Goal: Transaction & Acquisition: Purchase product/service

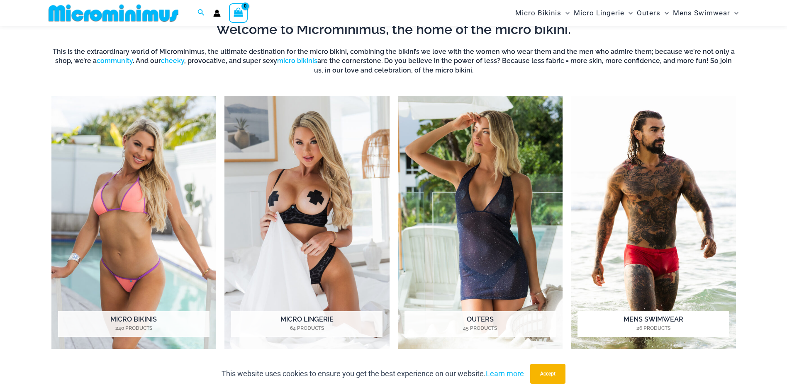
scroll to position [366, 0]
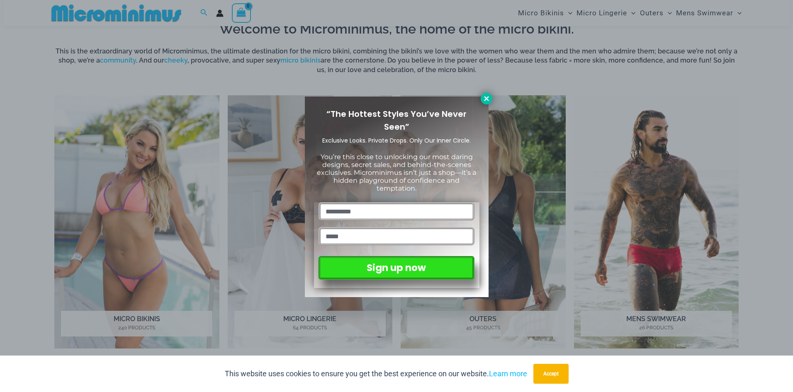
click at [486, 97] on icon at bounding box center [486, 98] width 7 height 7
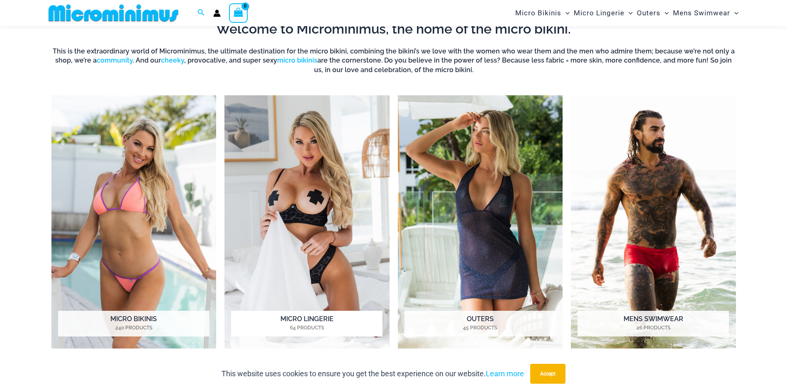
click at [337, 232] on img "Visit product category Micro Lingerie" at bounding box center [306, 221] width 165 height 253
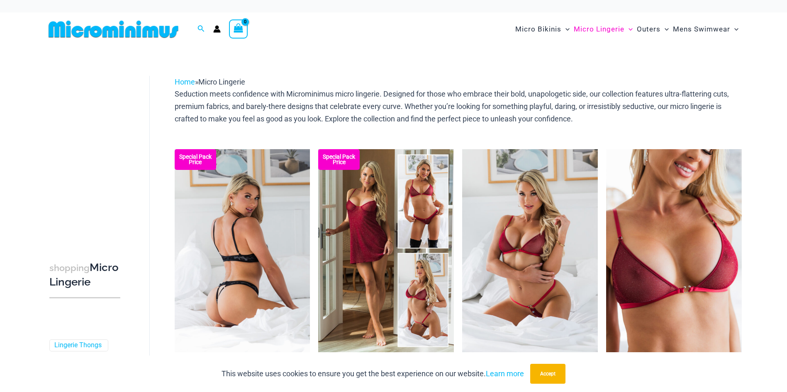
click at [251, 243] on img at bounding box center [243, 250] width 136 height 203
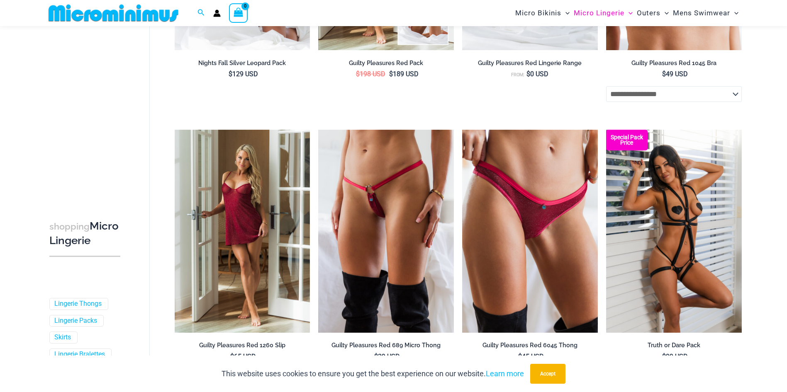
scroll to position [366, 0]
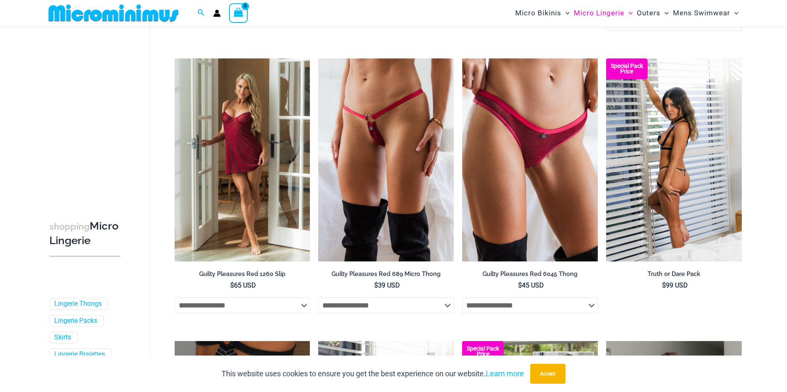
click at [674, 141] on img at bounding box center [674, 159] width 136 height 203
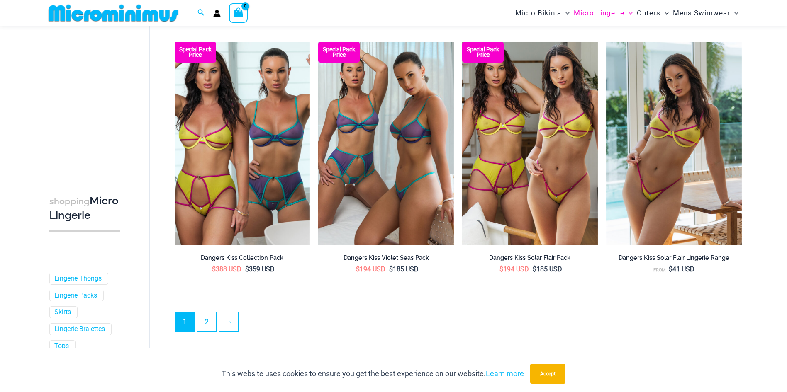
scroll to position [2067, 0]
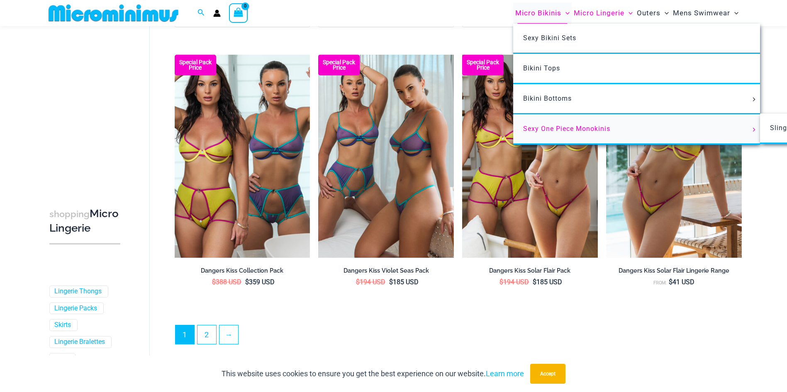
click at [562, 129] on span "Sexy One Piece Monokinis" at bounding box center [566, 129] width 87 height 8
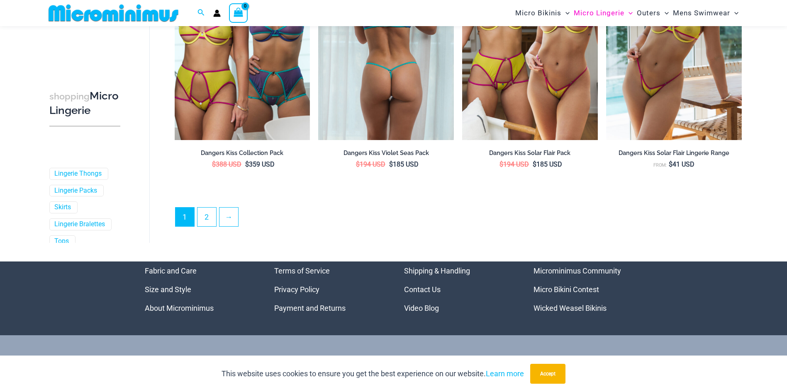
scroll to position [2191, 0]
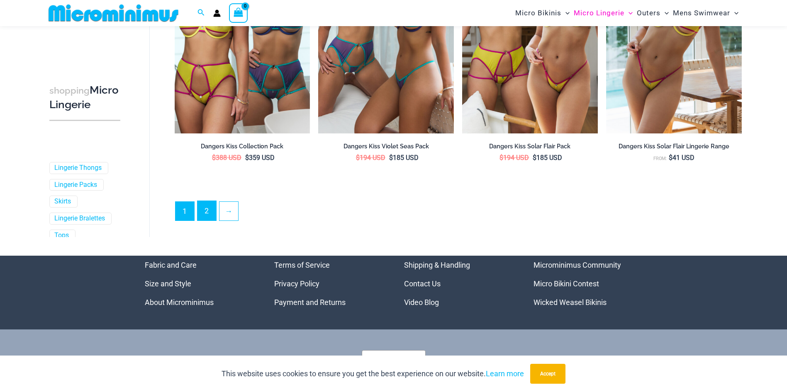
click at [207, 214] on link "2" at bounding box center [206, 210] width 19 height 19
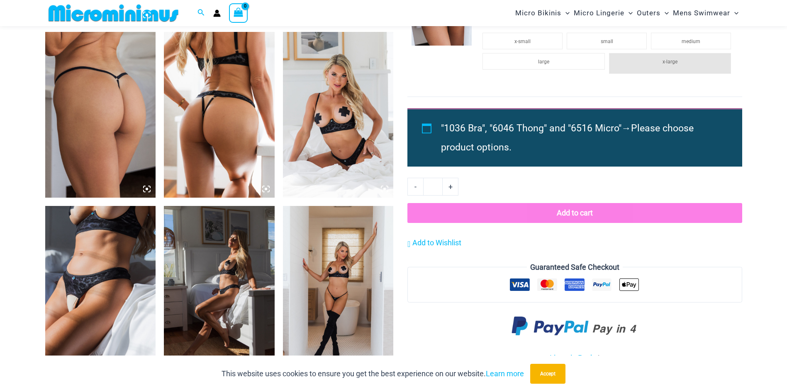
scroll to position [827, 0]
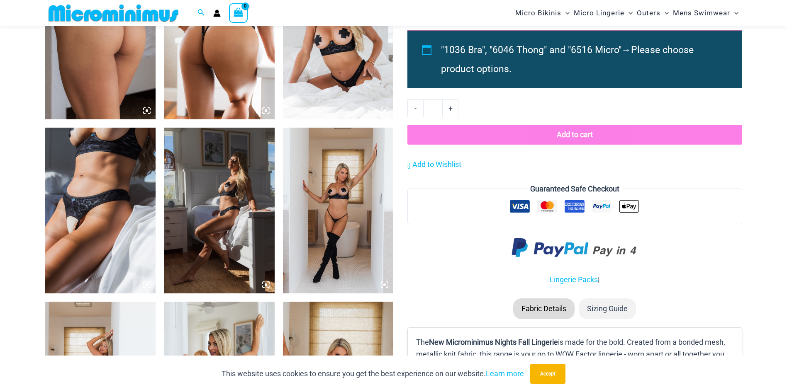
click at [119, 206] on img at bounding box center [100, 211] width 111 height 166
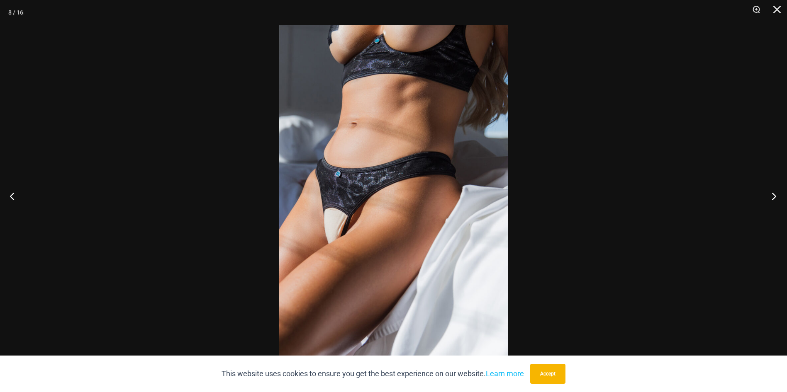
click at [776, 199] on button "Next" at bounding box center [771, 195] width 31 height 41
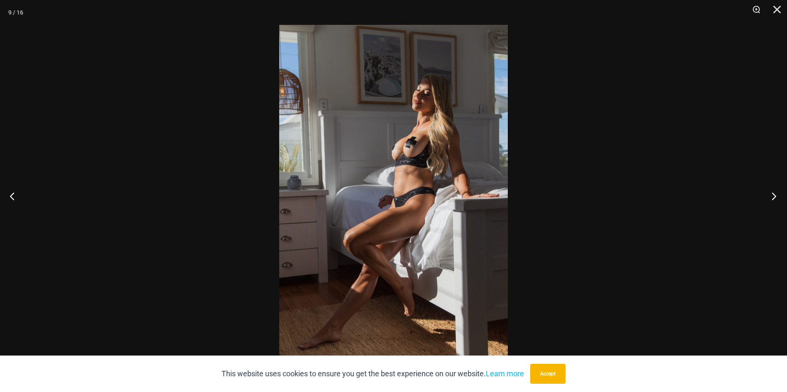
click at [776, 199] on button "Next" at bounding box center [771, 195] width 31 height 41
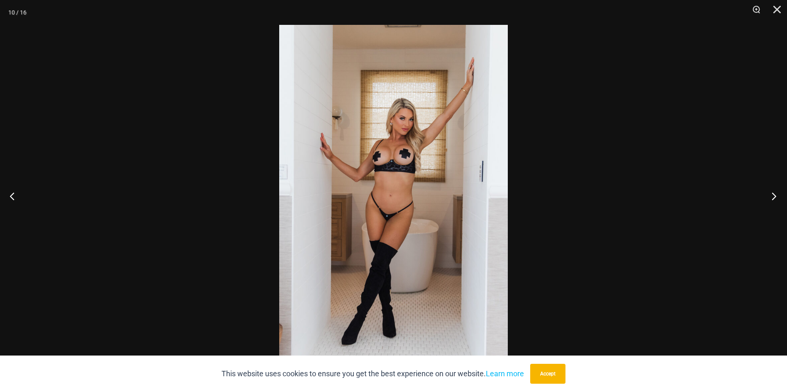
click at [776, 199] on button "Next" at bounding box center [771, 195] width 31 height 41
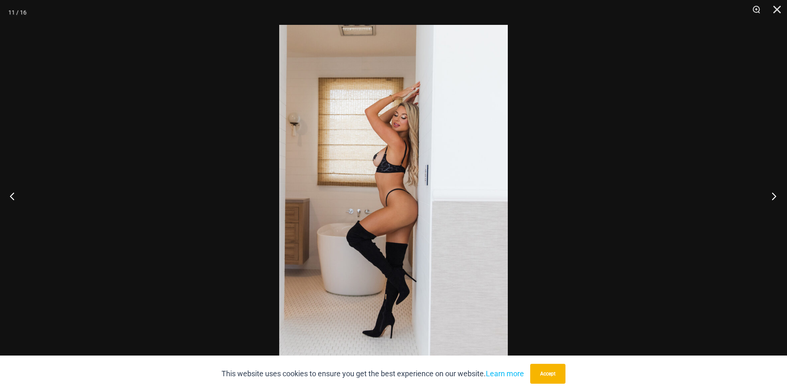
click at [776, 199] on button "Next" at bounding box center [771, 195] width 31 height 41
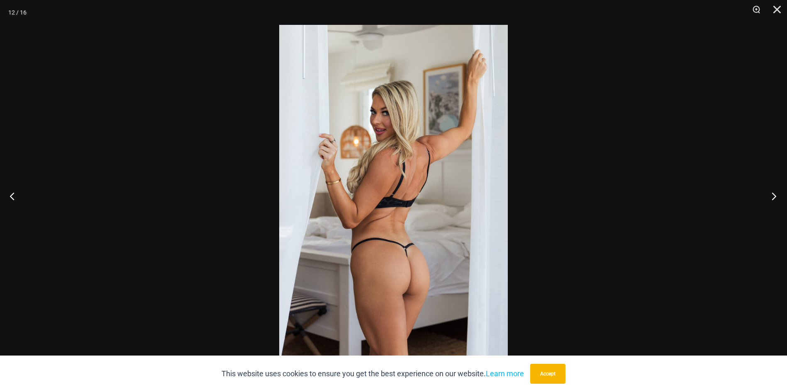
click at [776, 199] on button "Next" at bounding box center [771, 195] width 31 height 41
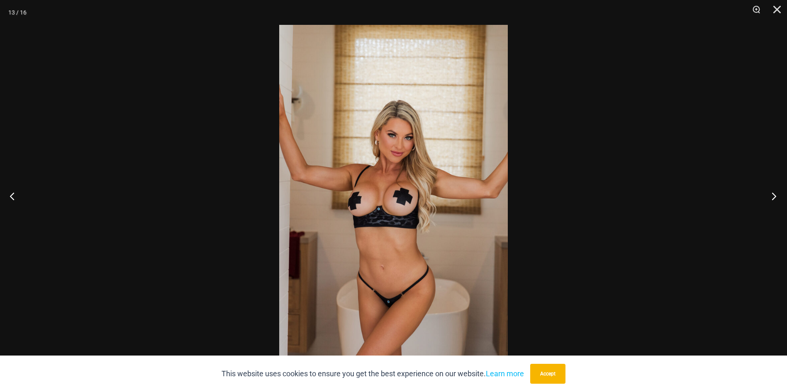
click at [776, 199] on button "Next" at bounding box center [771, 195] width 31 height 41
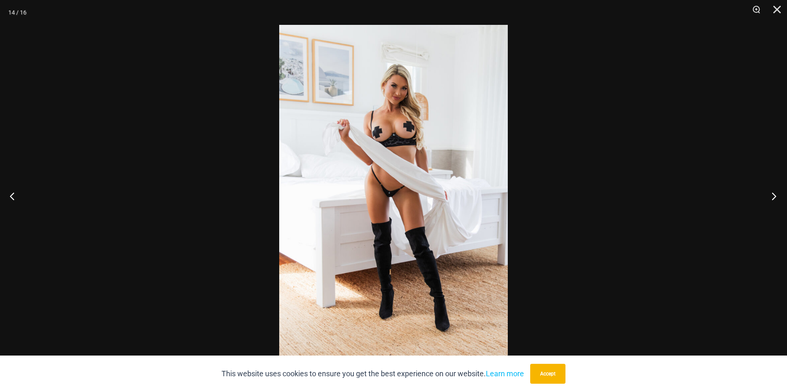
click at [776, 199] on button "Next" at bounding box center [771, 195] width 31 height 41
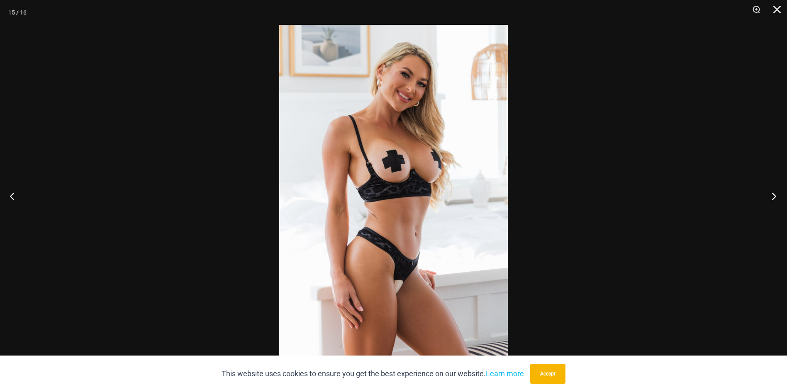
click at [776, 199] on button "Next" at bounding box center [771, 195] width 31 height 41
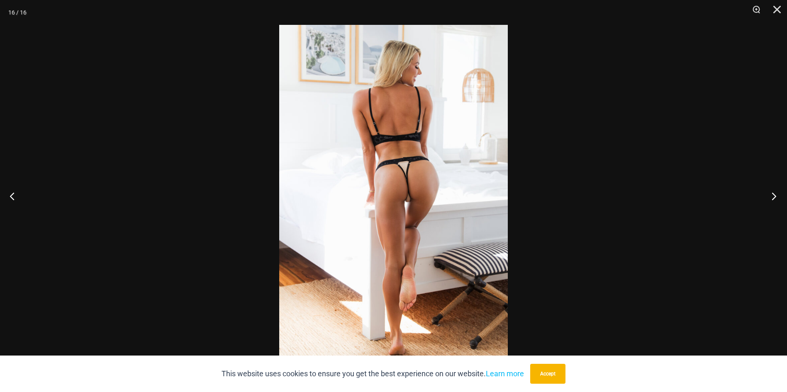
click at [776, 199] on button "Next" at bounding box center [771, 195] width 31 height 41
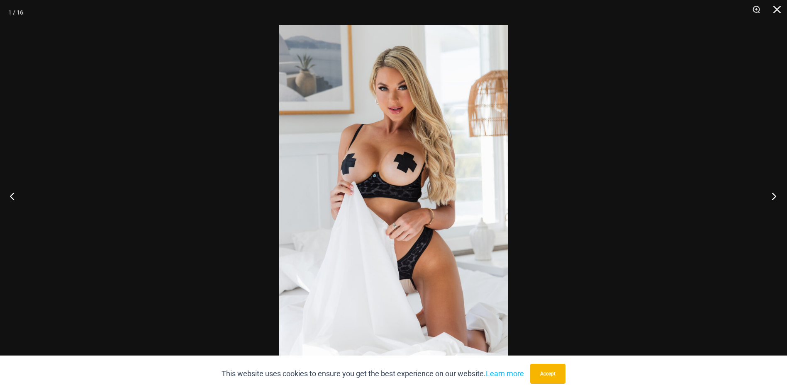
click at [776, 199] on button "Next" at bounding box center [771, 195] width 31 height 41
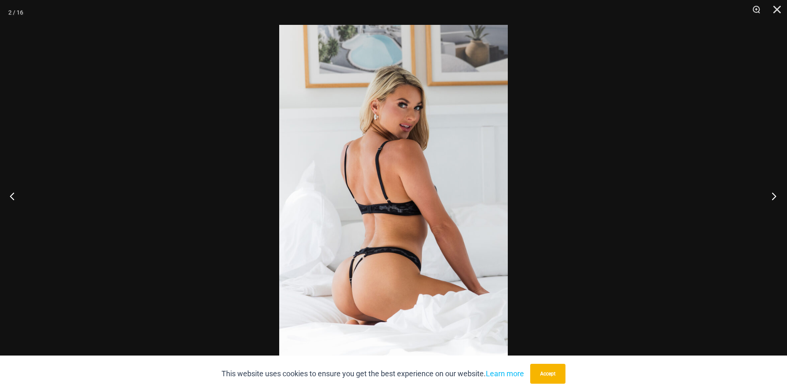
click at [776, 199] on button "Next" at bounding box center [771, 195] width 31 height 41
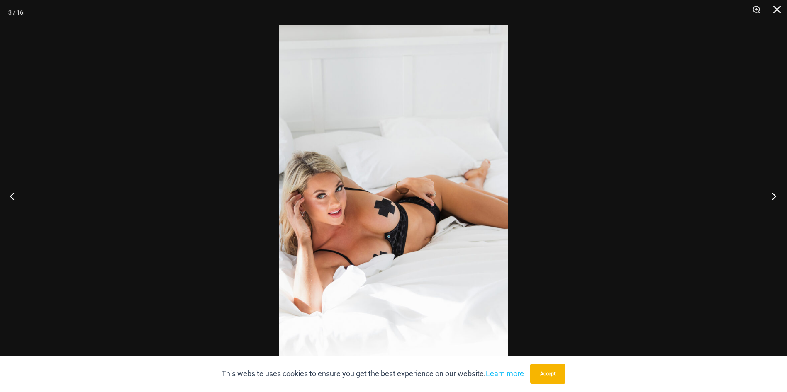
click at [776, 199] on button "Next" at bounding box center [771, 195] width 31 height 41
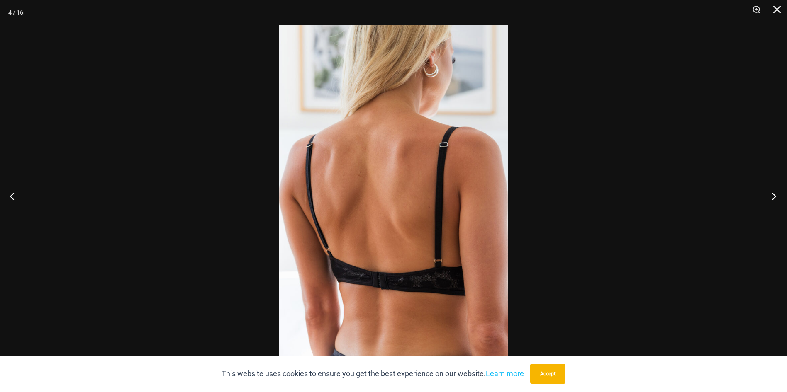
click at [775, 194] on button "Next" at bounding box center [771, 195] width 31 height 41
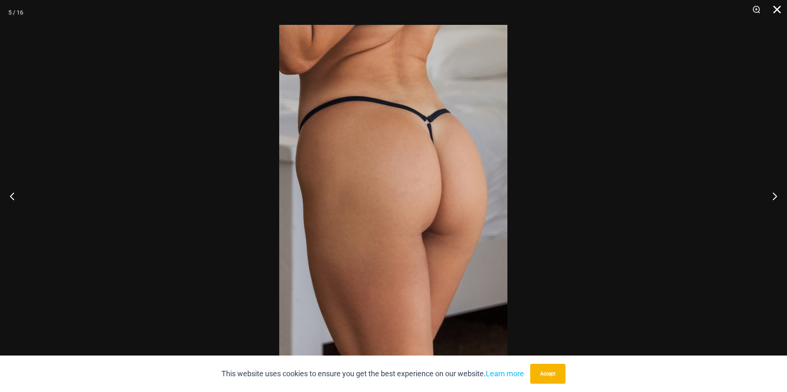
click at [778, 11] on button "Close" at bounding box center [774, 12] width 21 height 25
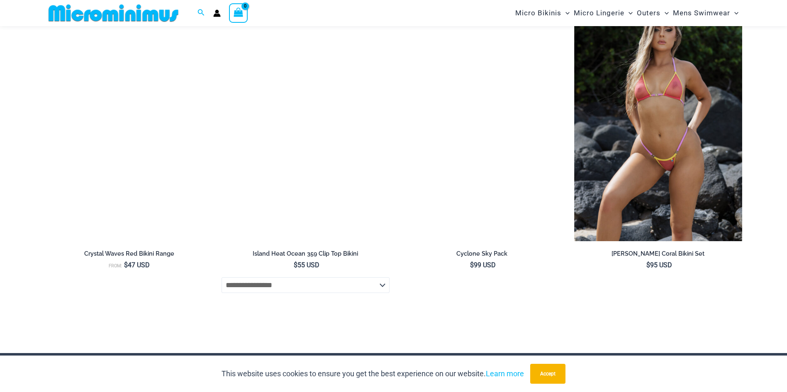
scroll to position [2943, 0]
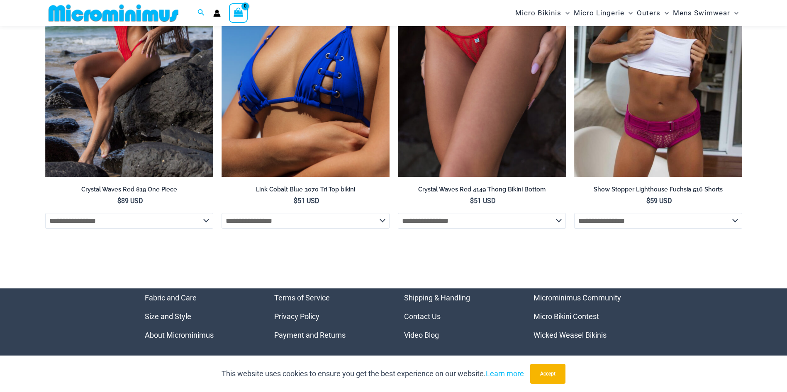
scroll to position [2831, 0]
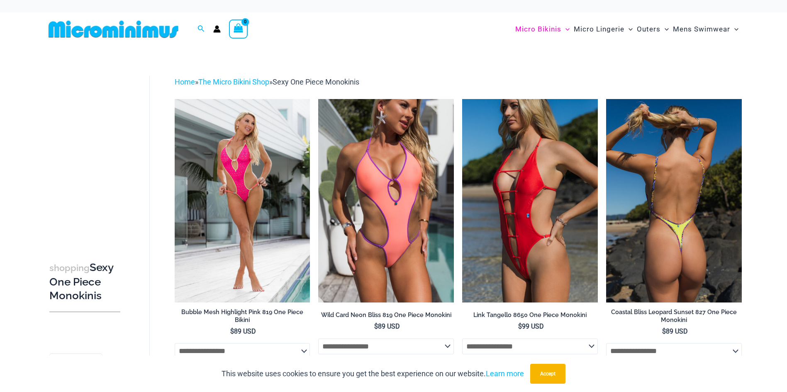
click at [643, 163] on img at bounding box center [674, 200] width 136 height 203
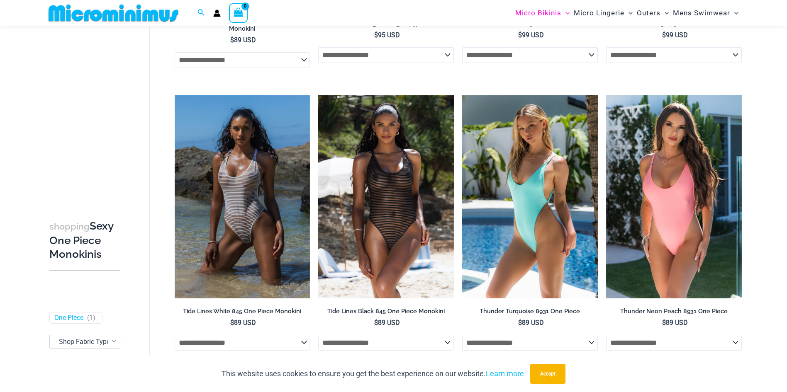
scroll to position [1155, 0]
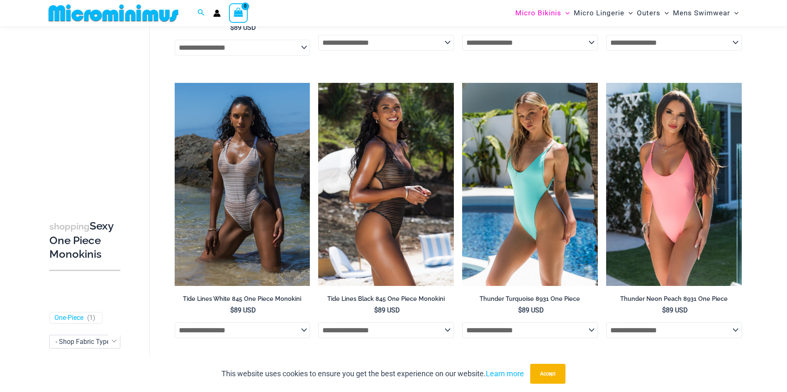
click at [390, 161] on img at bounding box center [386, 184] width 136 height 203
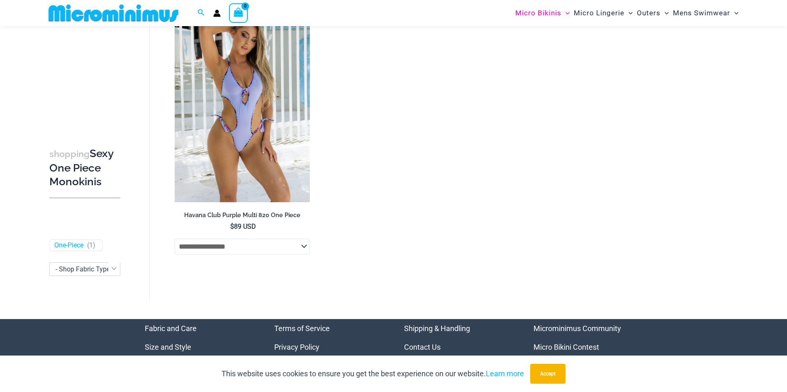
scroll to position [2109, 0]
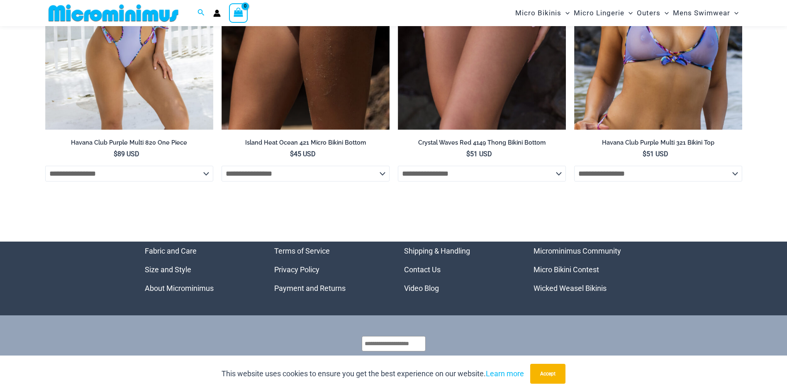
scroll to position [2979, 0]
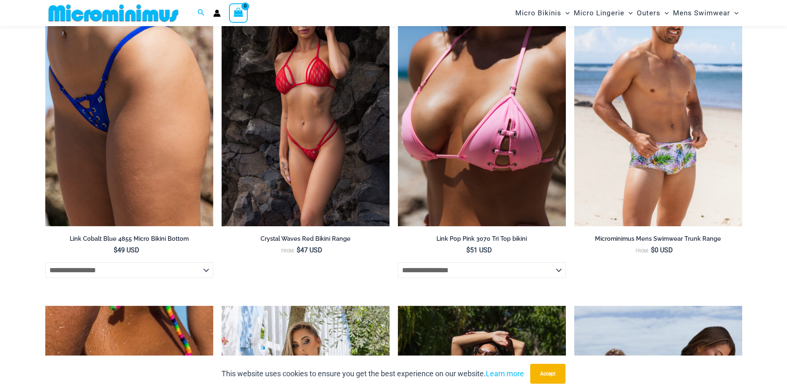
scroll to position [1120, 0]
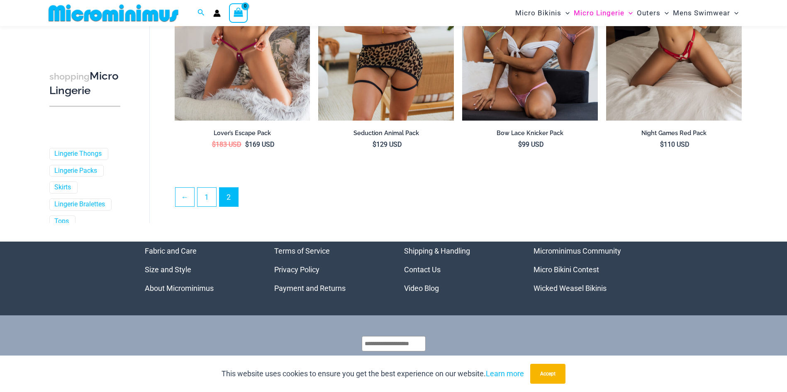
scroll to position [2192, 0]
